Goal: Information Seeking & Learning: Learn about a topic

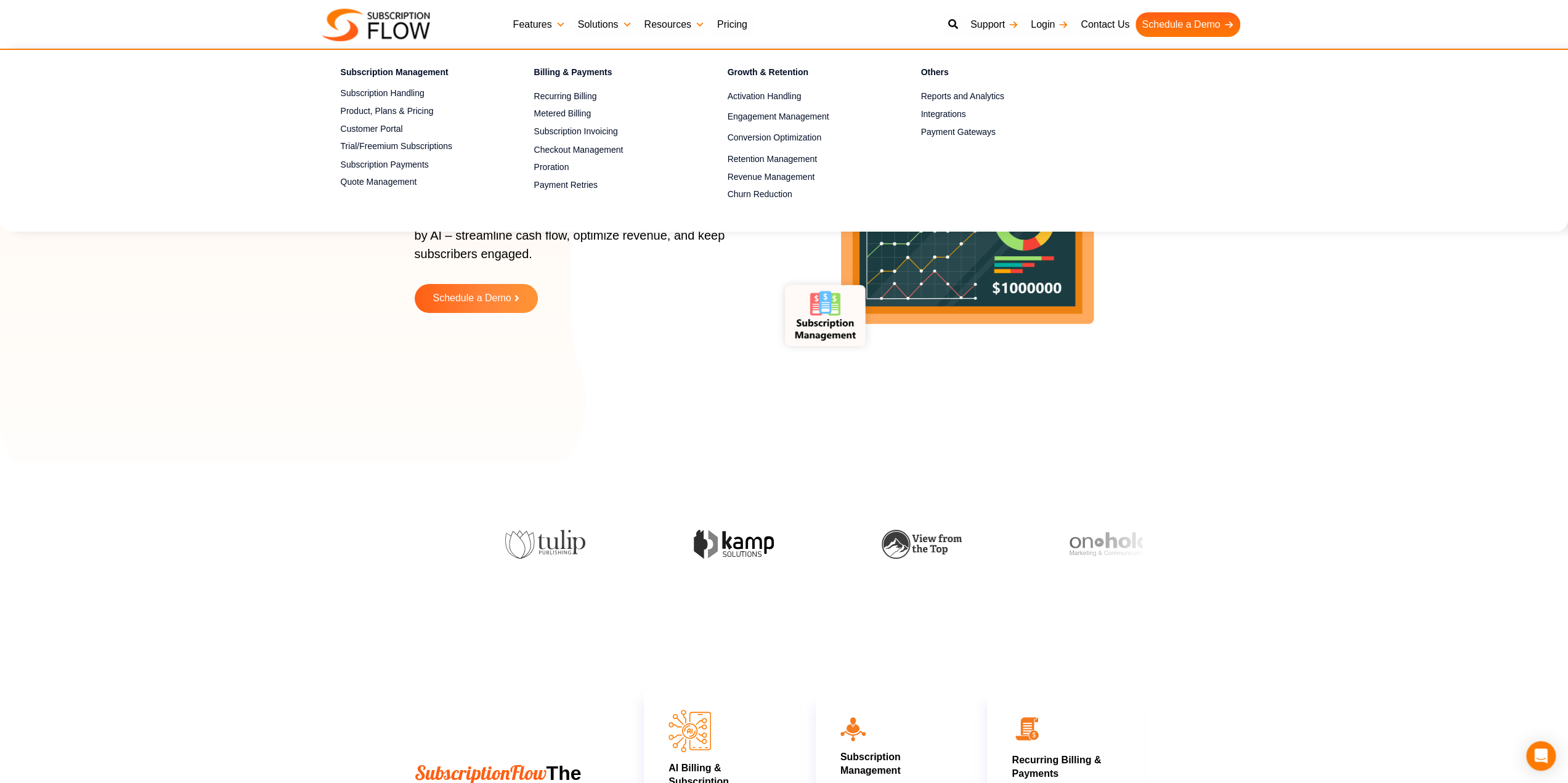
click at [536, 29] on link "Features" at bounding box center [539, 25] width 65 height 25
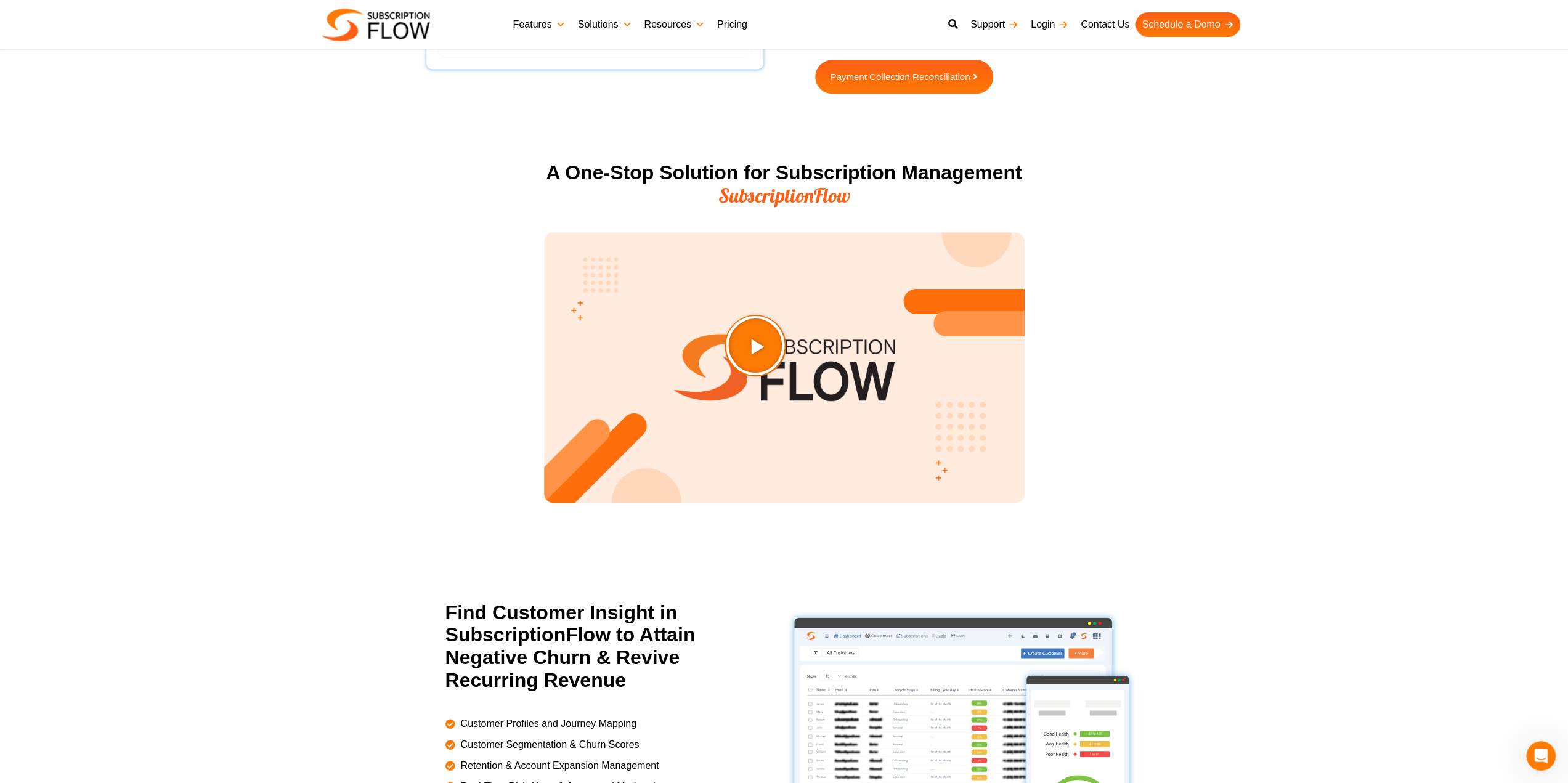
scroll to position [1417, 0]
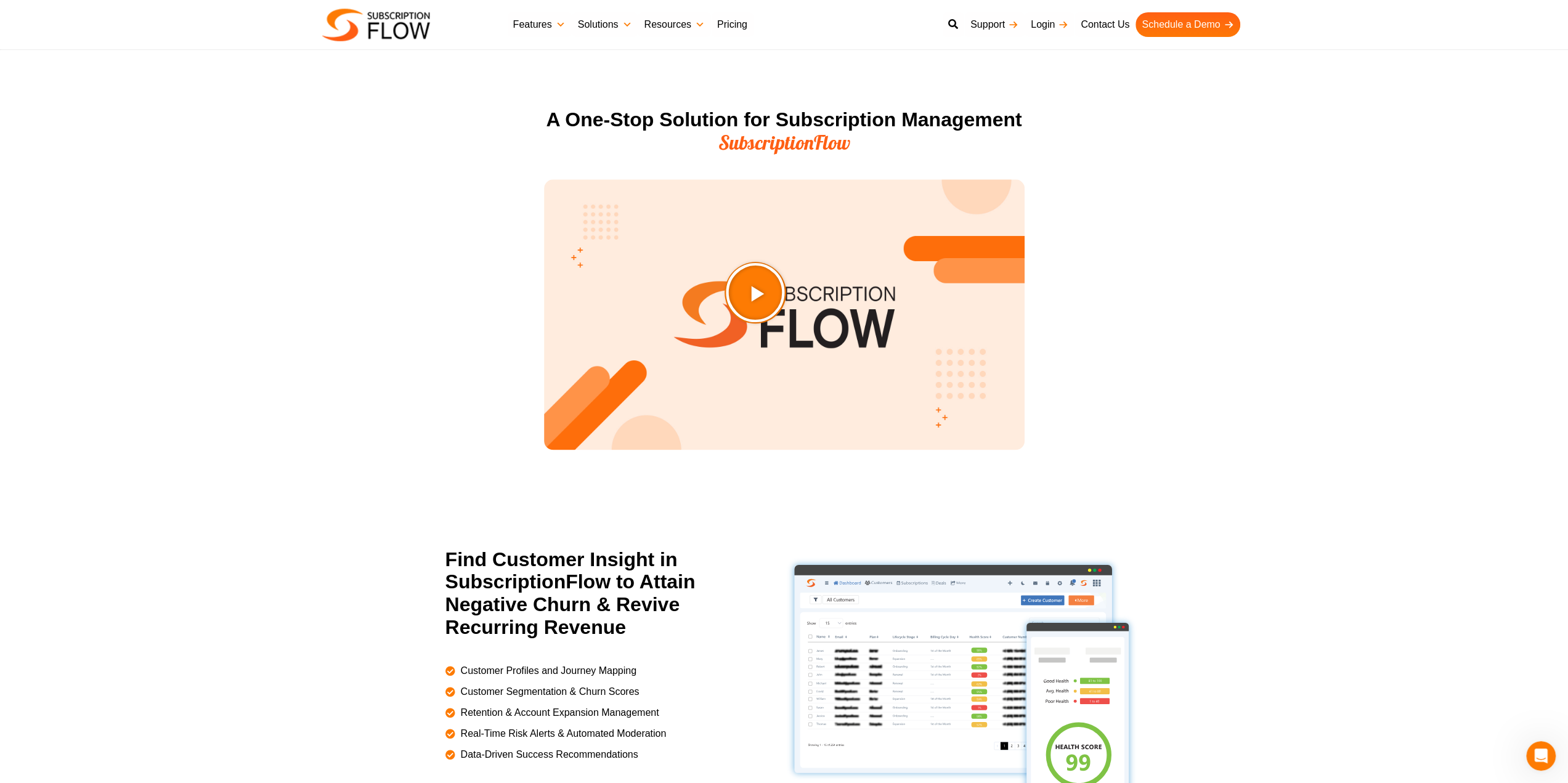
click at [777, 309] on icon "Play Video about SubscriptionFlow-Video" at bounding box center [786, 323] width 62 height 62
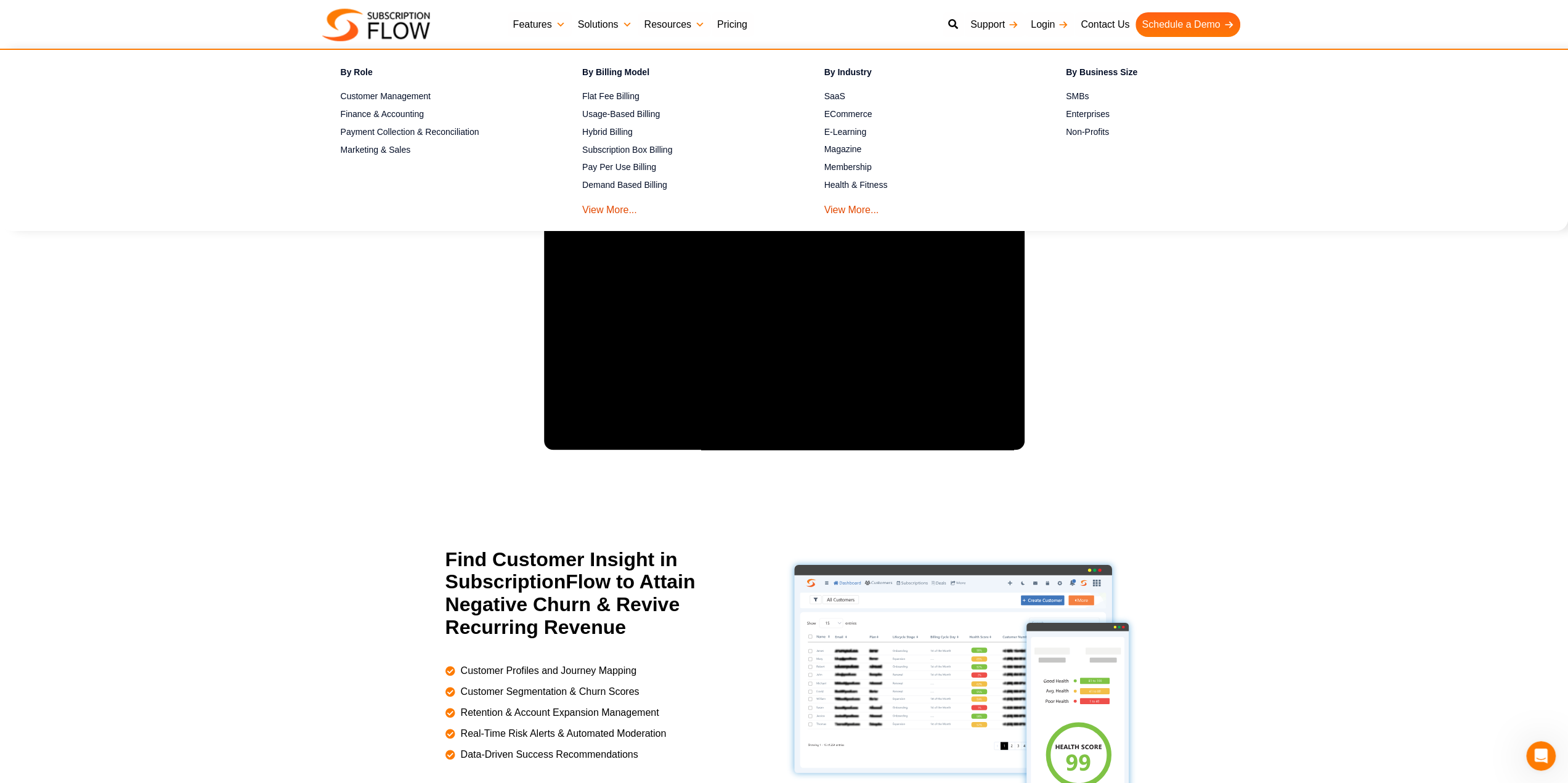
click at [595, 26] on link "Solutions" at bounding box center [605, 25] width 67 height 25
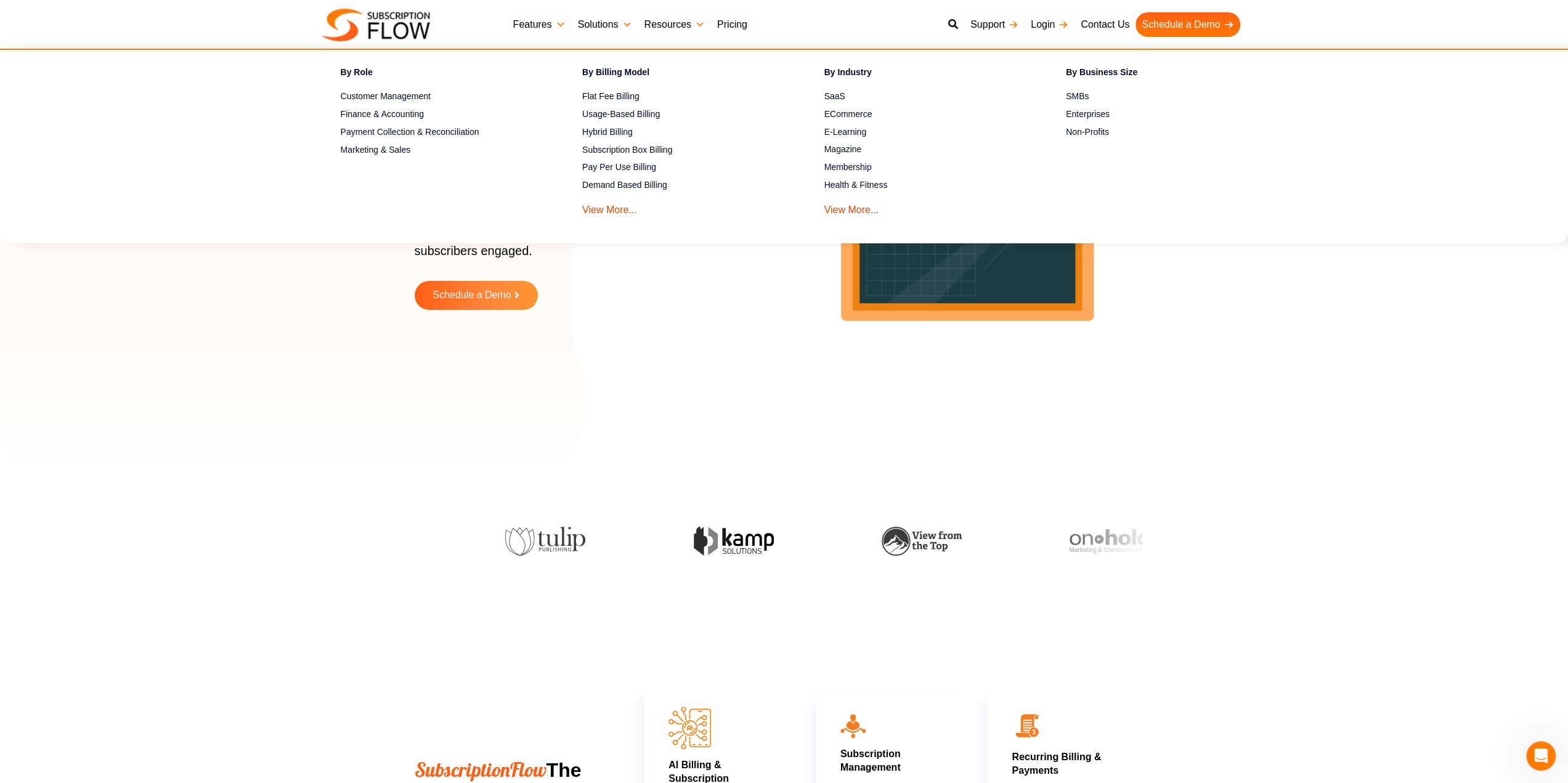
scroll to position [0, 0]
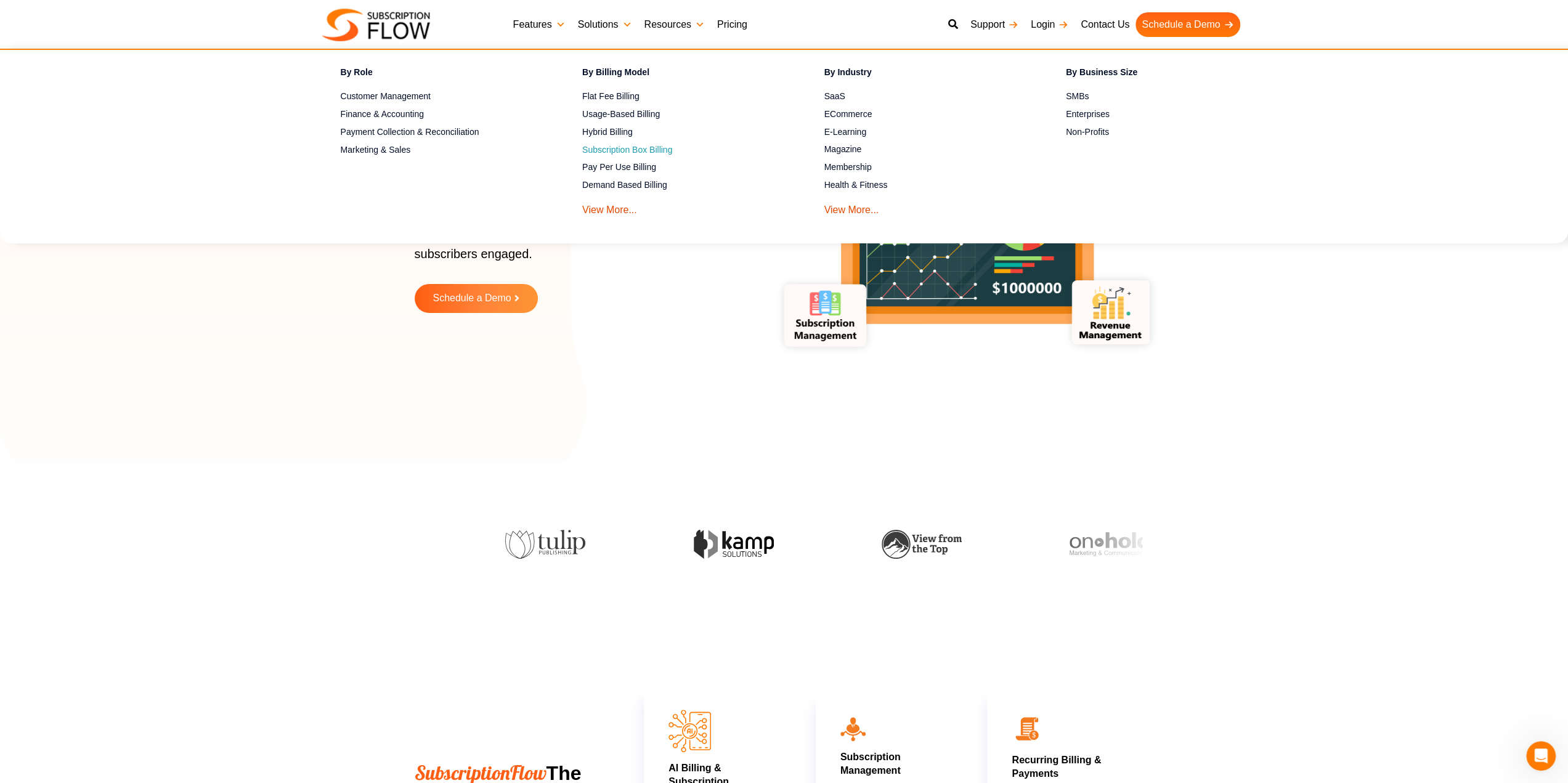
click at [611, 150] on span "Subscription Box Billing" at bounding box center [627, 150] width 90 height 13
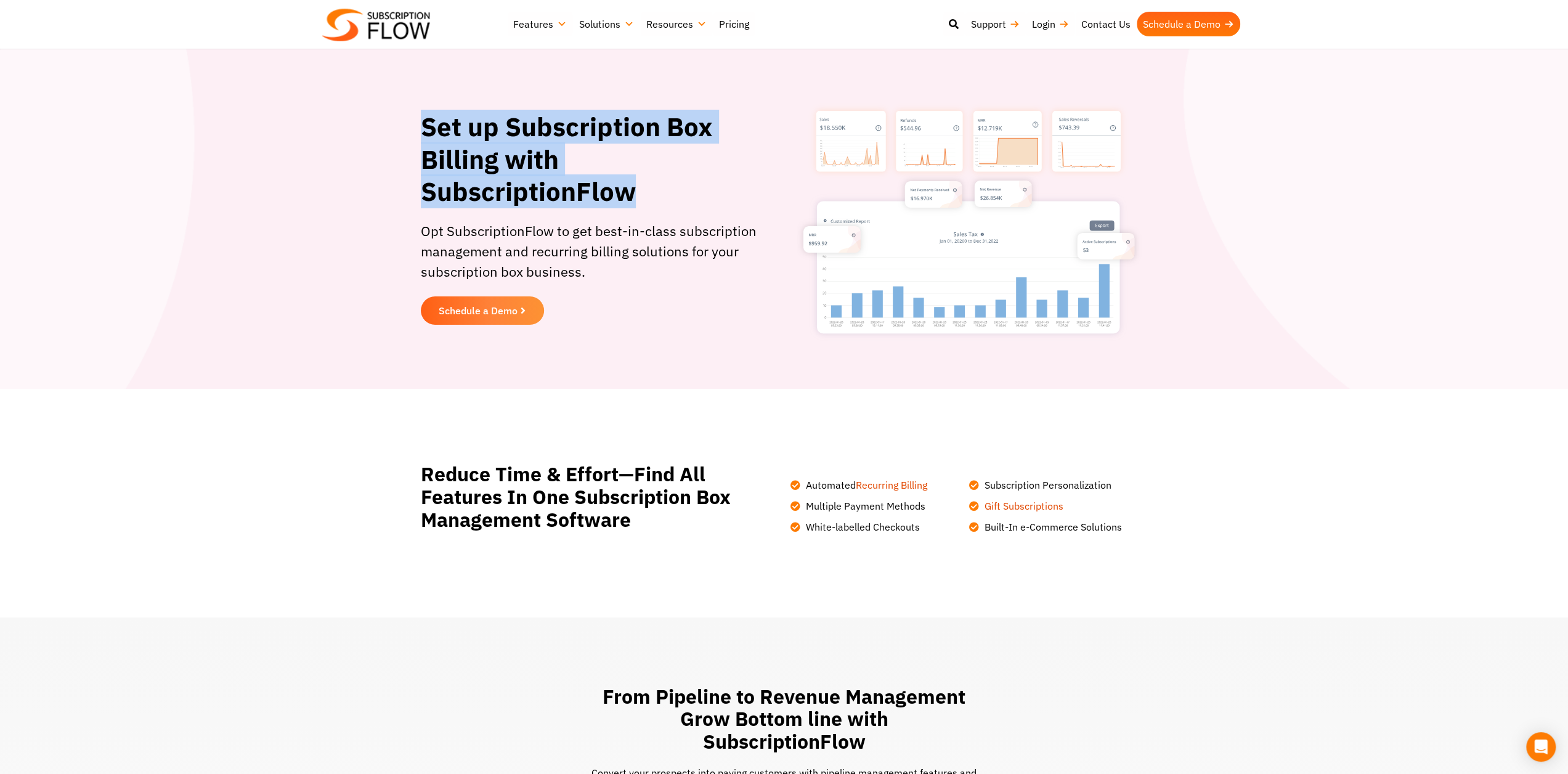
click at [656, 188] on div "Set up Subscription Box Billing with SubscriptionFlow Opt SubscriptionFlow to g…" at bounding box center [599, 228] width 370 height 247
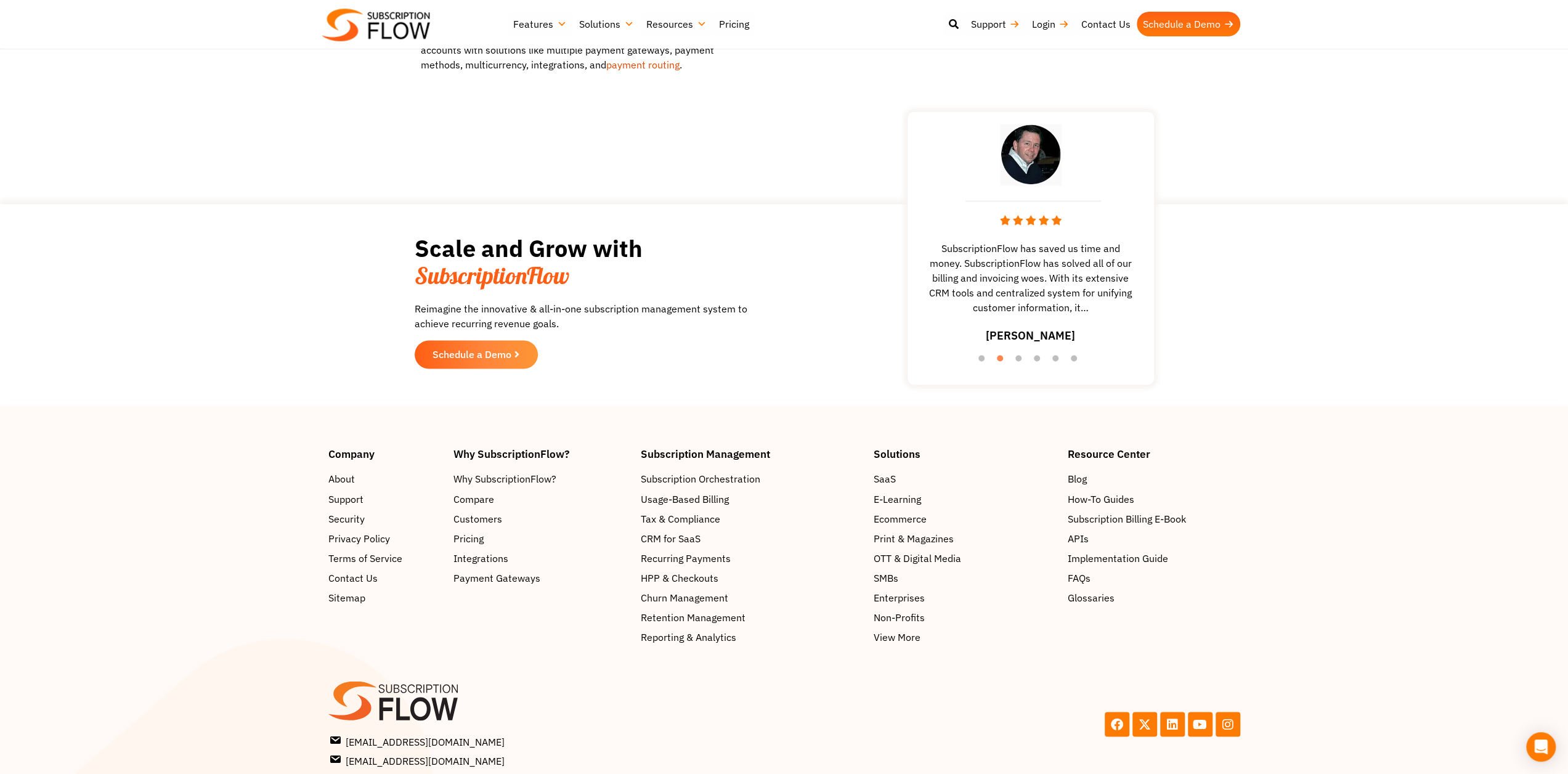
scroll to position [1929, 0]
